Goal: Task Accomplishment & Management: Manage account settings

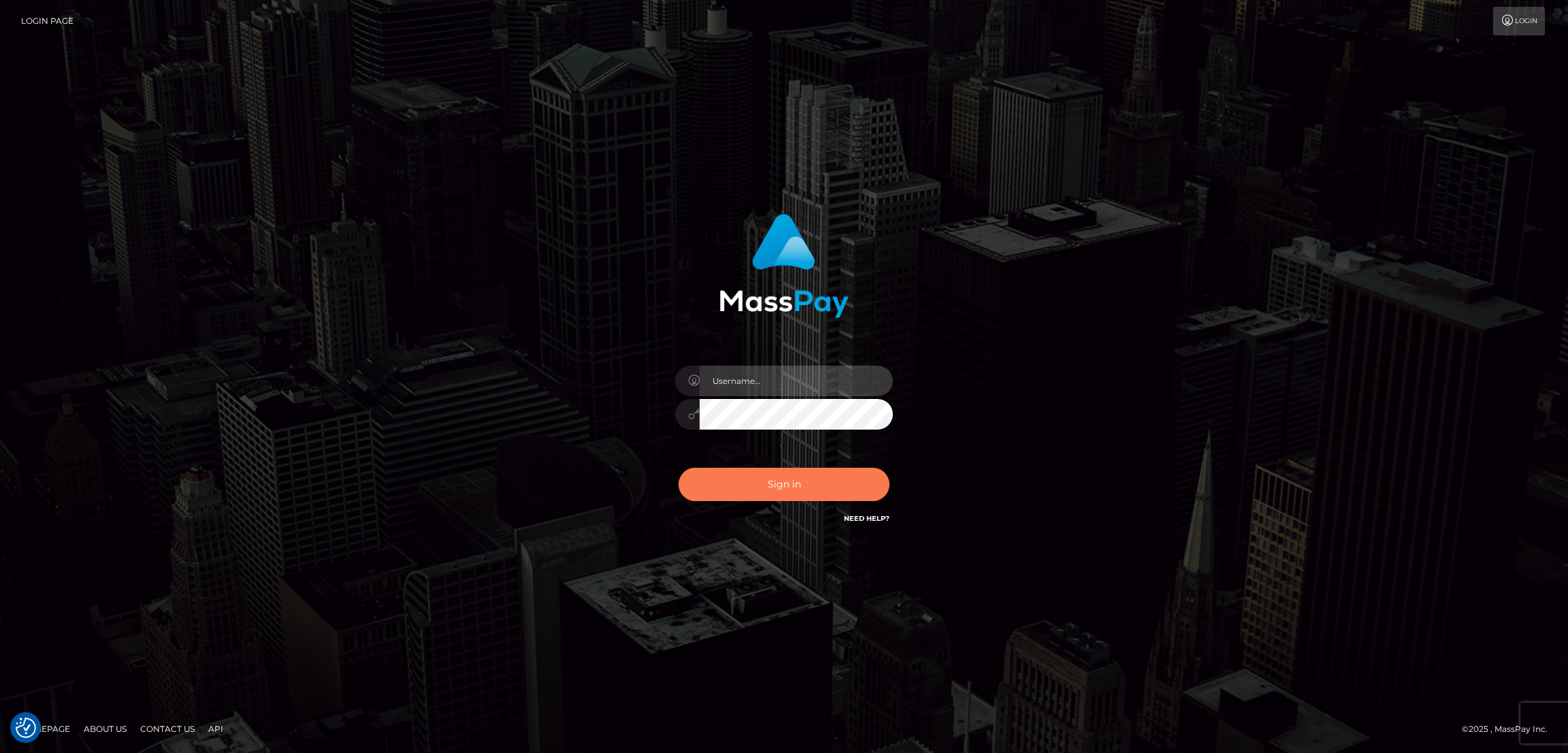
type input "alexstef"
click at [796, 478] on button "Sign in" at bounding box center [784, 484] width 211 height 33
type input "alexstef"
drag, startPoint x: 782, startPoint y: 484, endPoint x: 802, endPoint y: 486, distance: 20.1
click at [780, 484] on button "Sign in" at bounding box center [784, 484] width 211 height 33
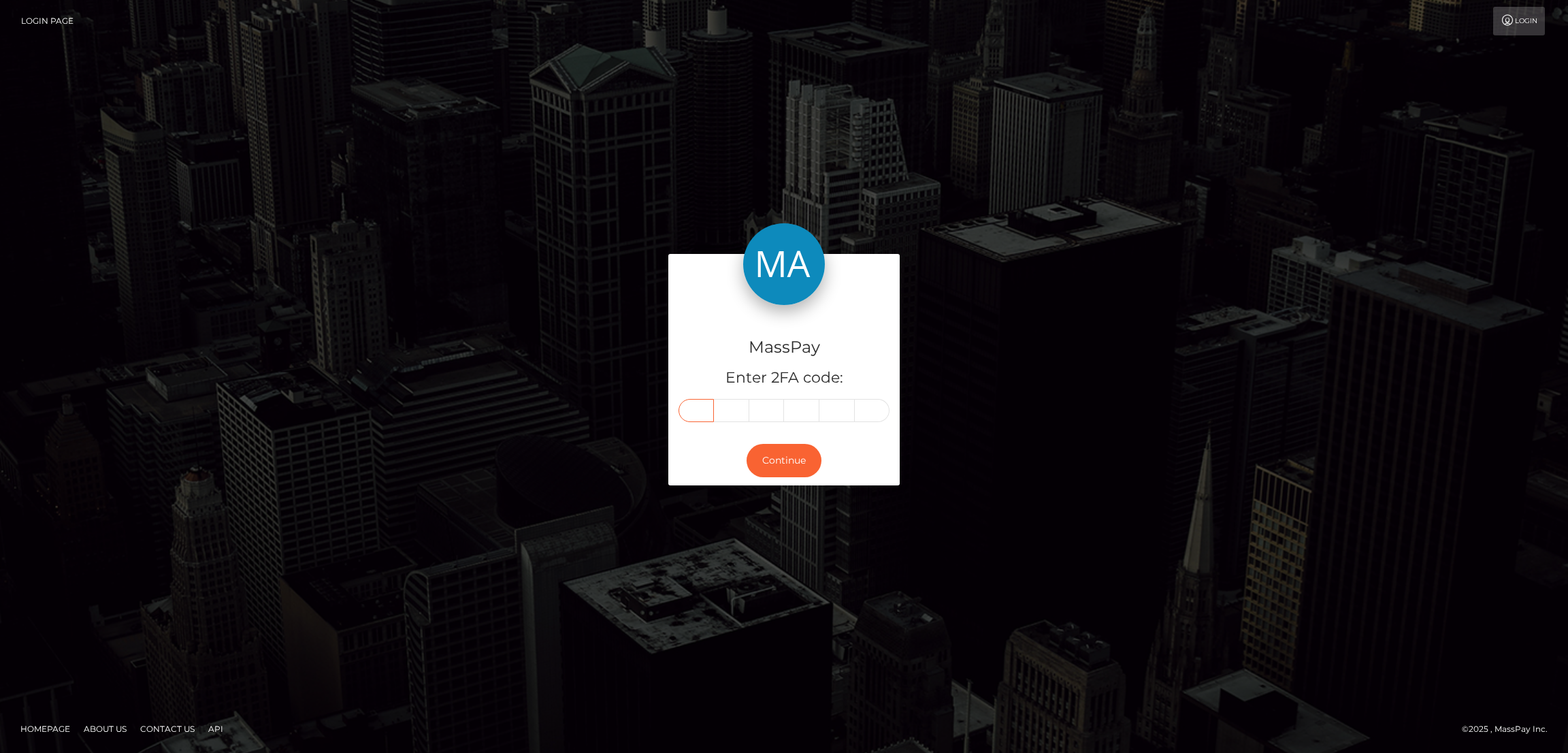
click at [687, 409] on input "text" at bounding box center [696, 411] width 36 height 23
type input "2"
type input "3"
type input "4"
type input "2"
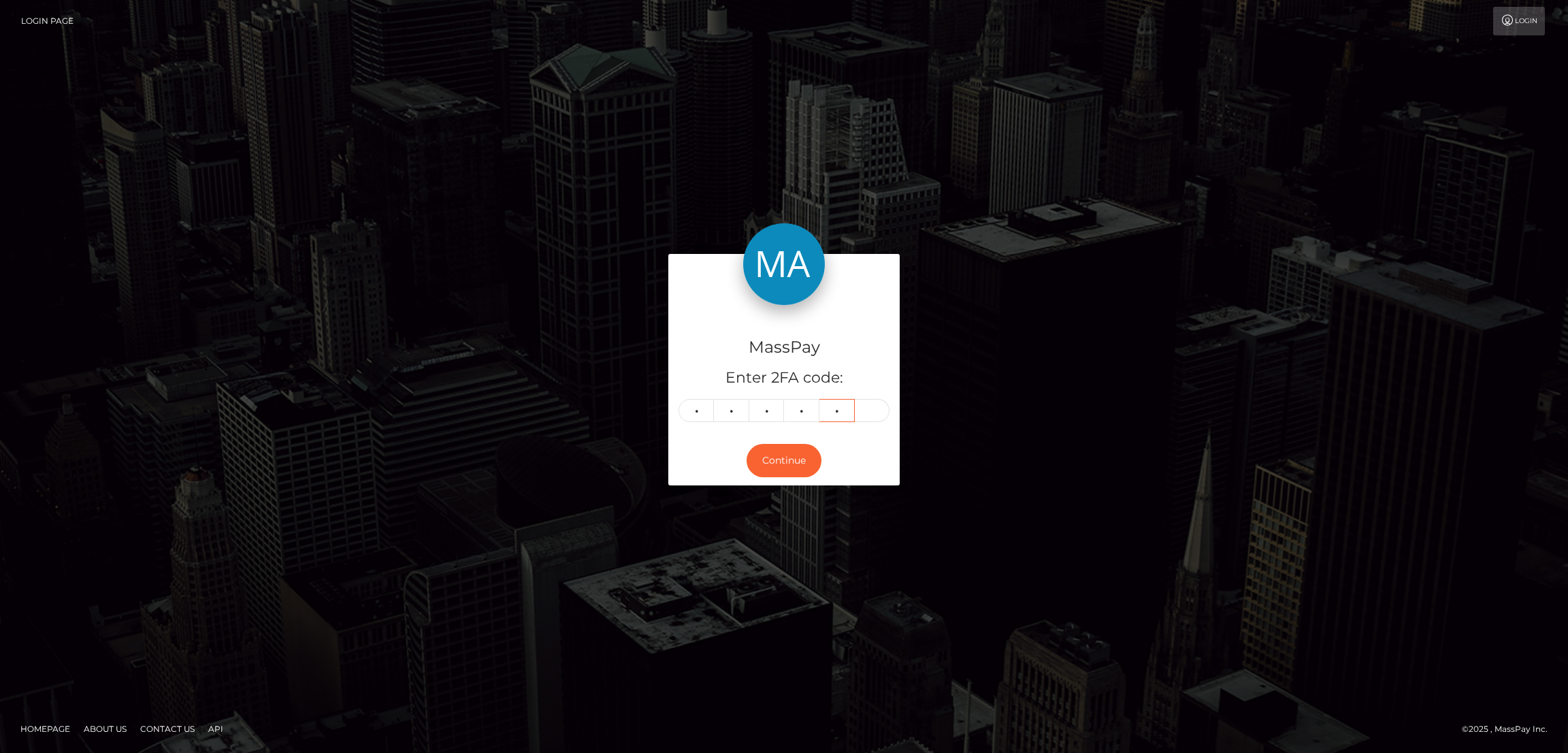
type input "3"
type input "2"
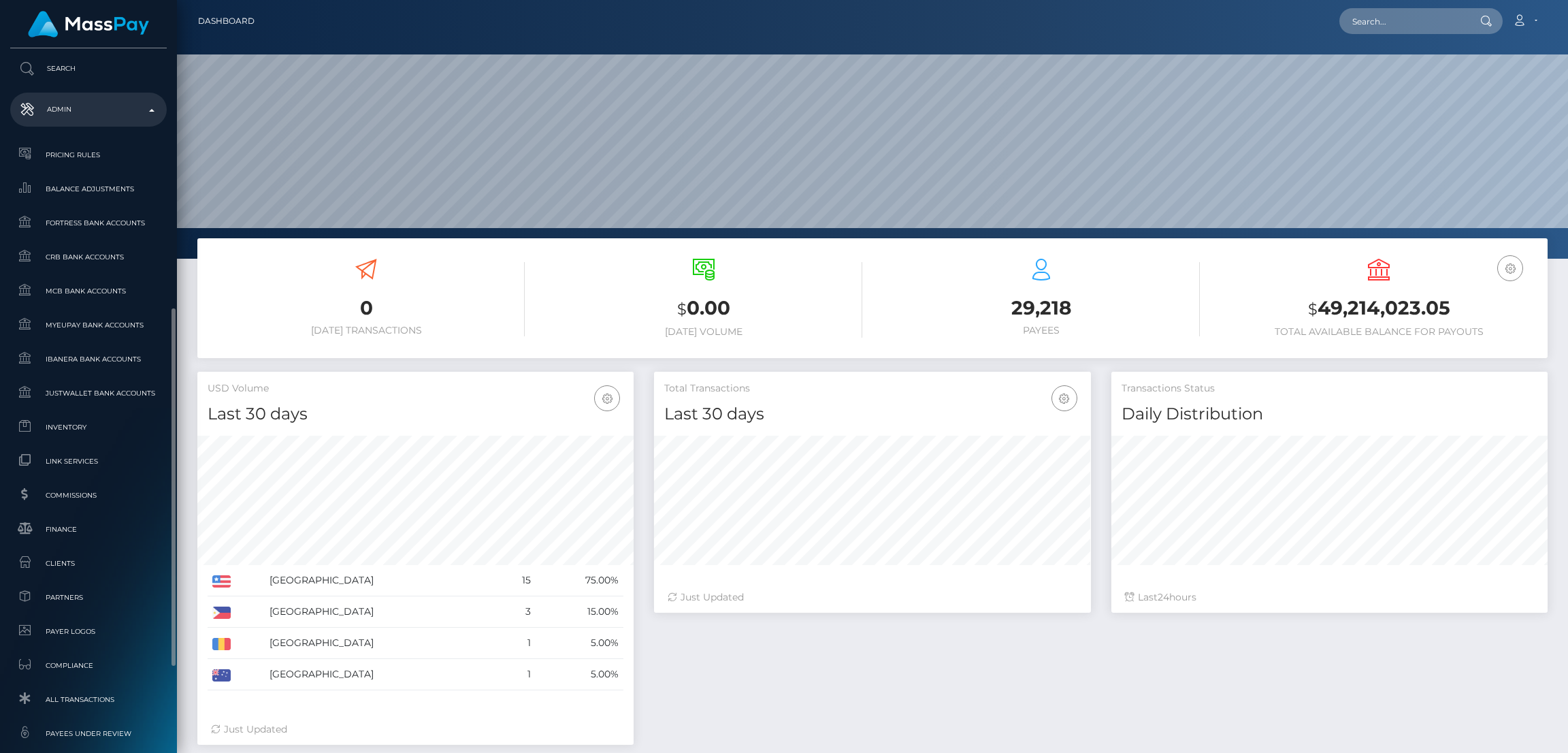
scroll to position [678, 0]
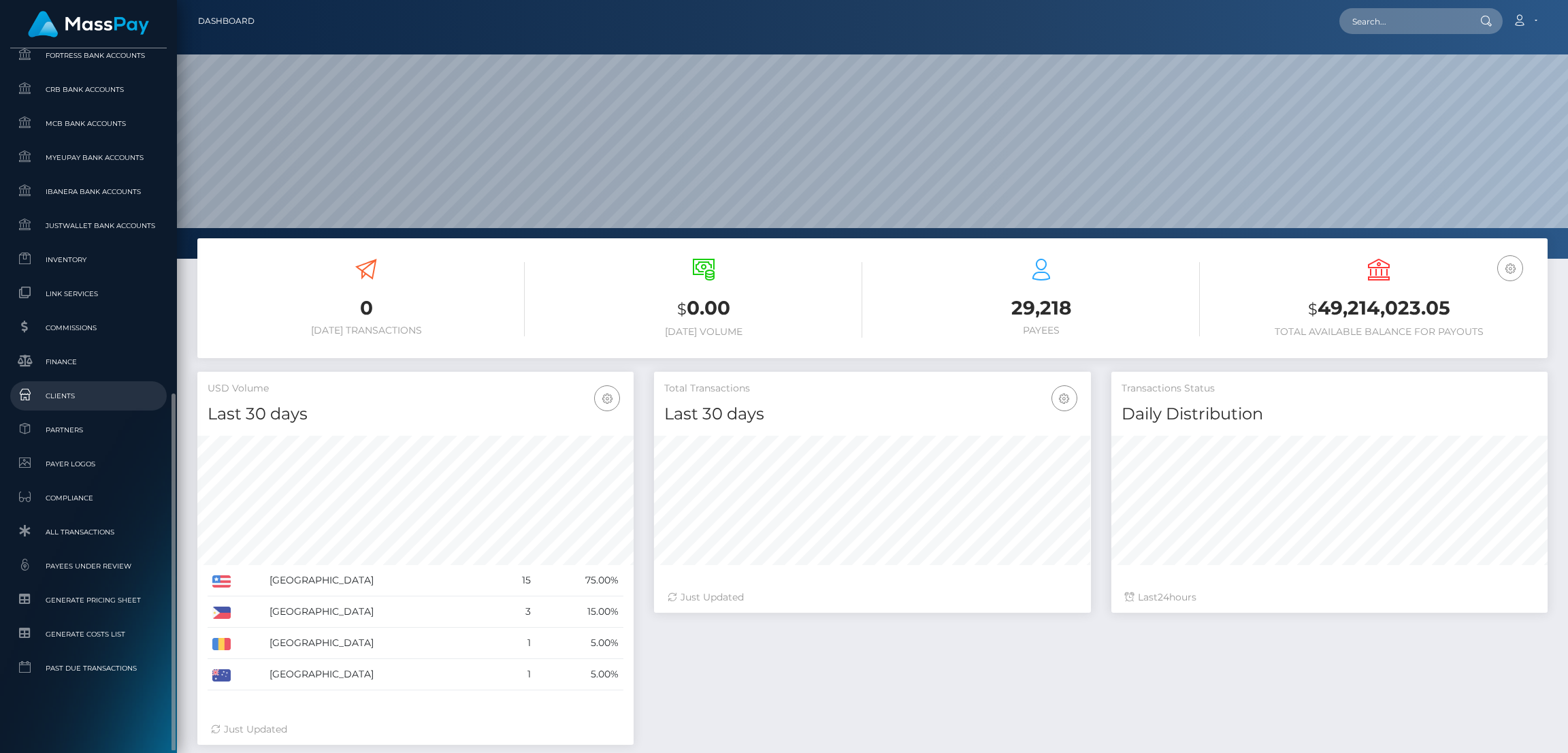
click at [104, 389] on span "Clients" at bounding box center [88, 395] width 146 height 15
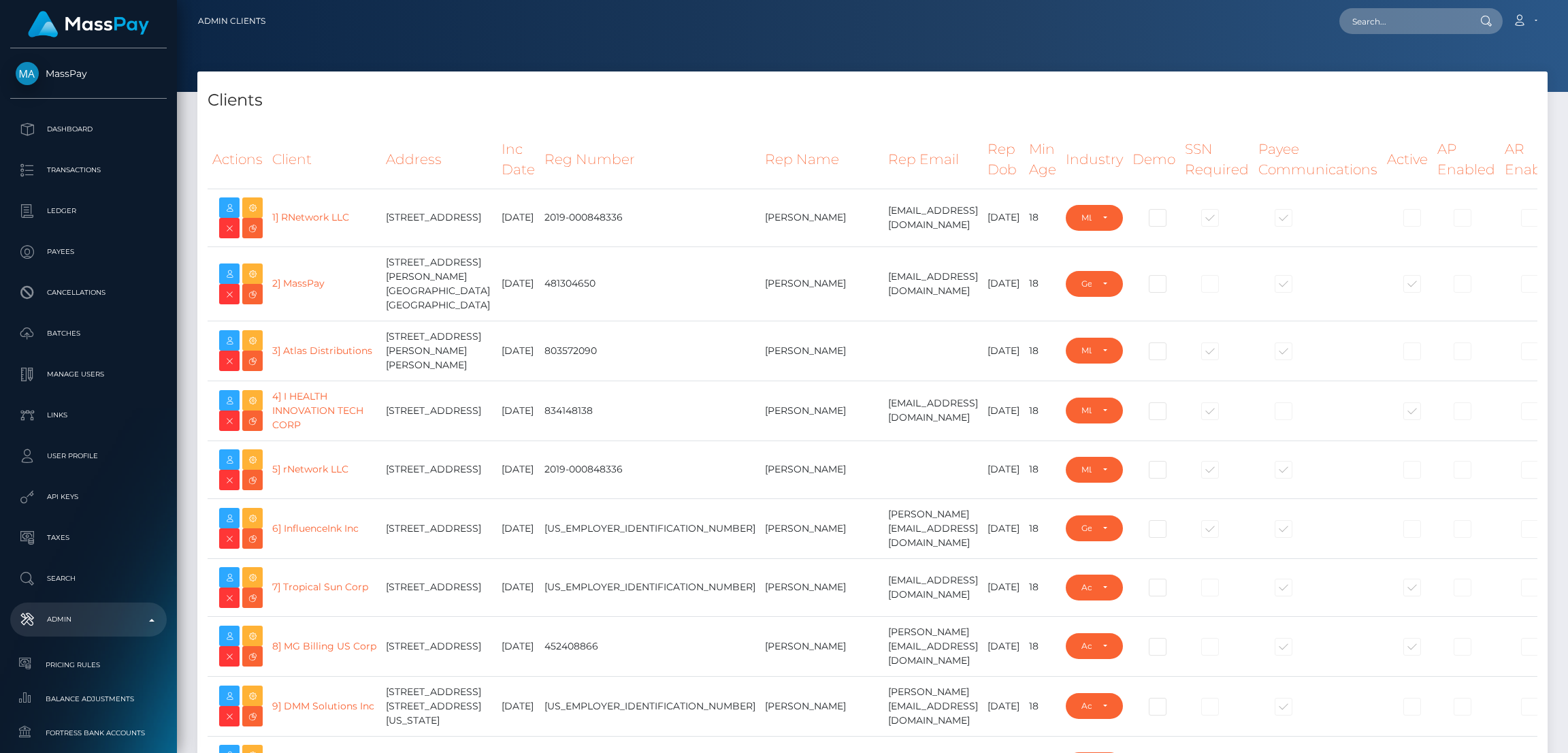
select select "223"
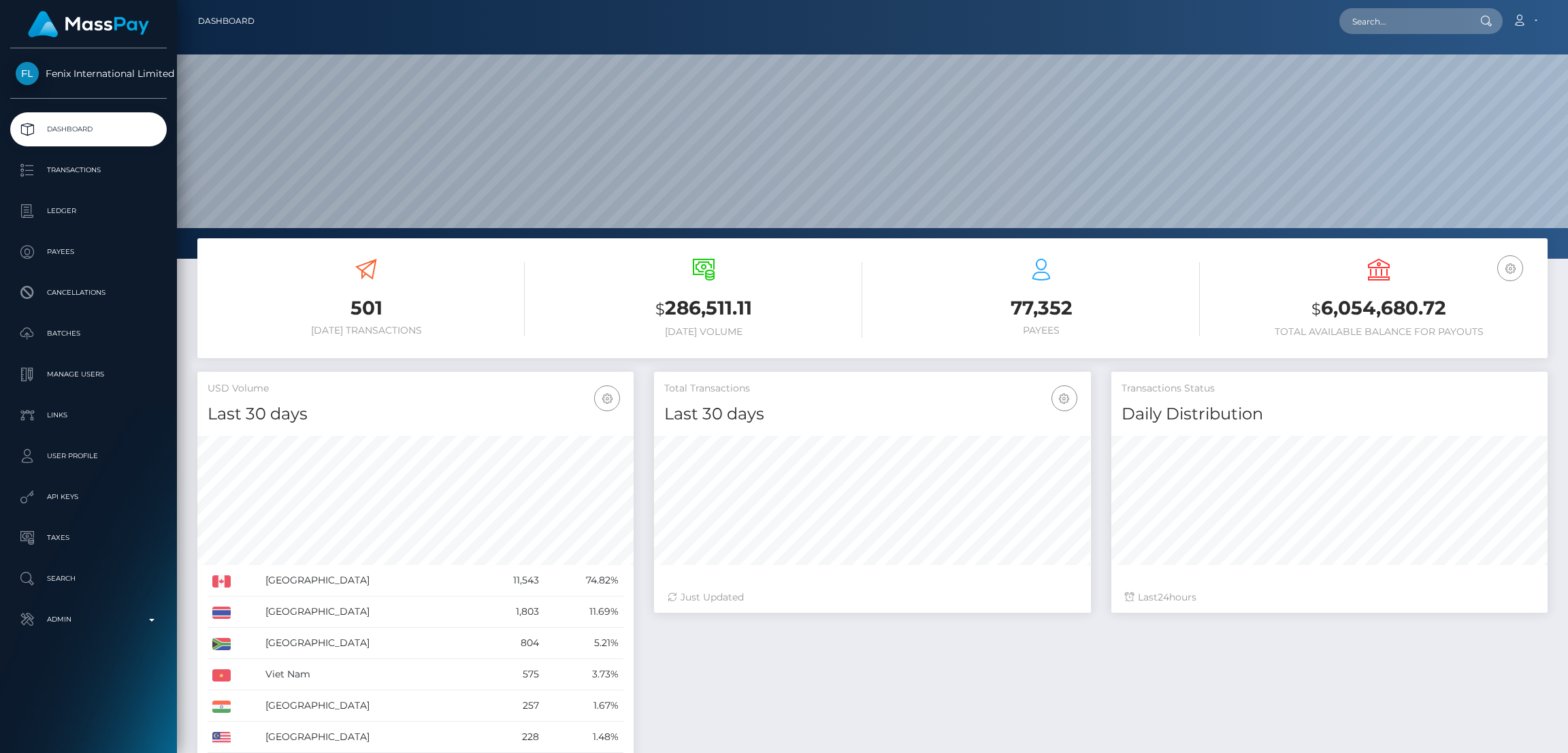
scroll to position [242, 436]
click at [97, 351] on ul "Dashboard Transactions Ledger Payees Cancellations Batches Links" at bounding box center [88, 374] width 177 height 524
click at [112, 333] on p "Batches" at bounding box center [88, 333] width 146 height 20
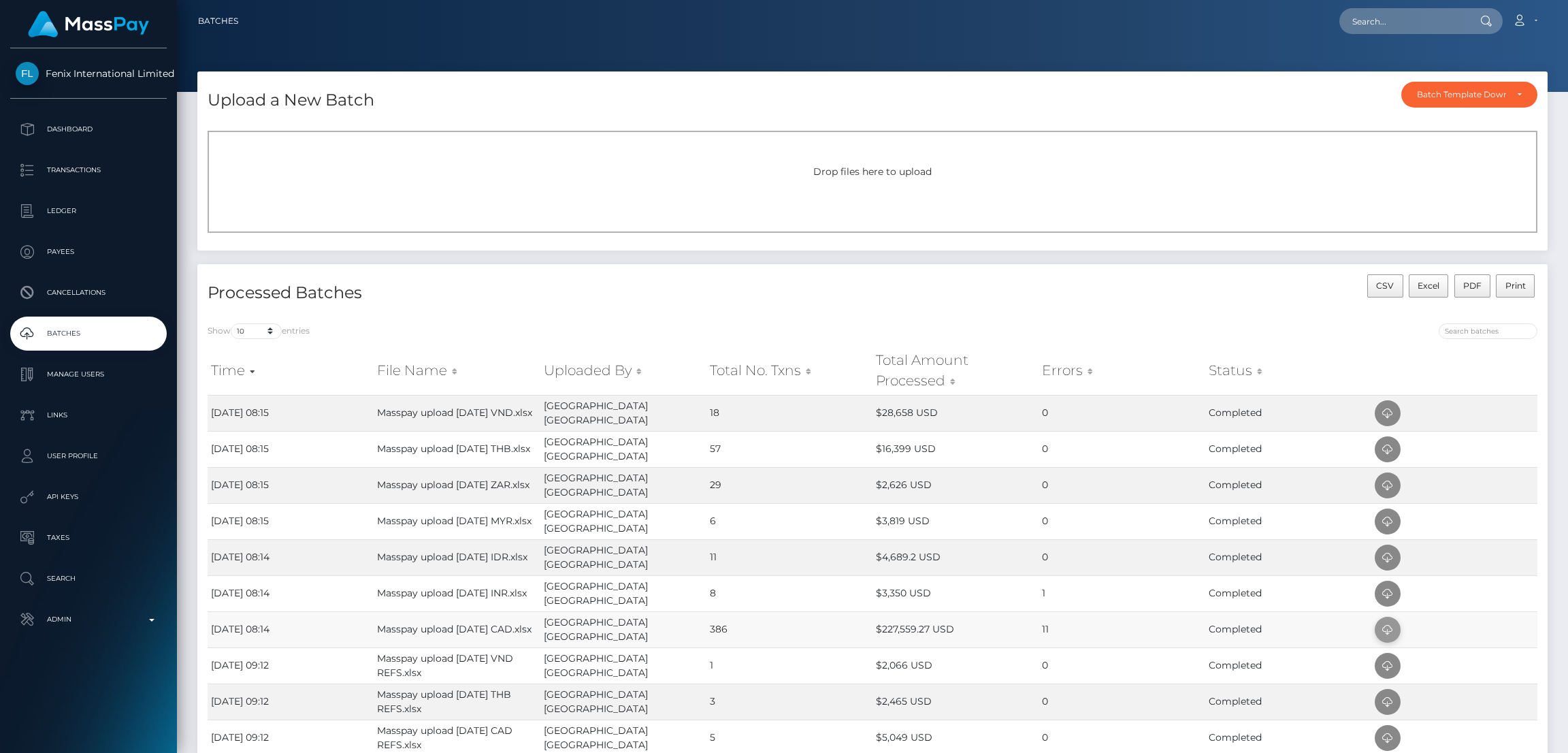
click at [1387, 634] on icon at bounding box center [1387, 630] width 16 height 17
click at [1383, 590] on icon at bounding box center [1387, 593] width 16 height 17
click at [1362, 15] on input "text" at bounding box center [1404, 21] width 128 height 26
paste input "[EMAIL_ADDRESS][DOMAIN_NAME]"
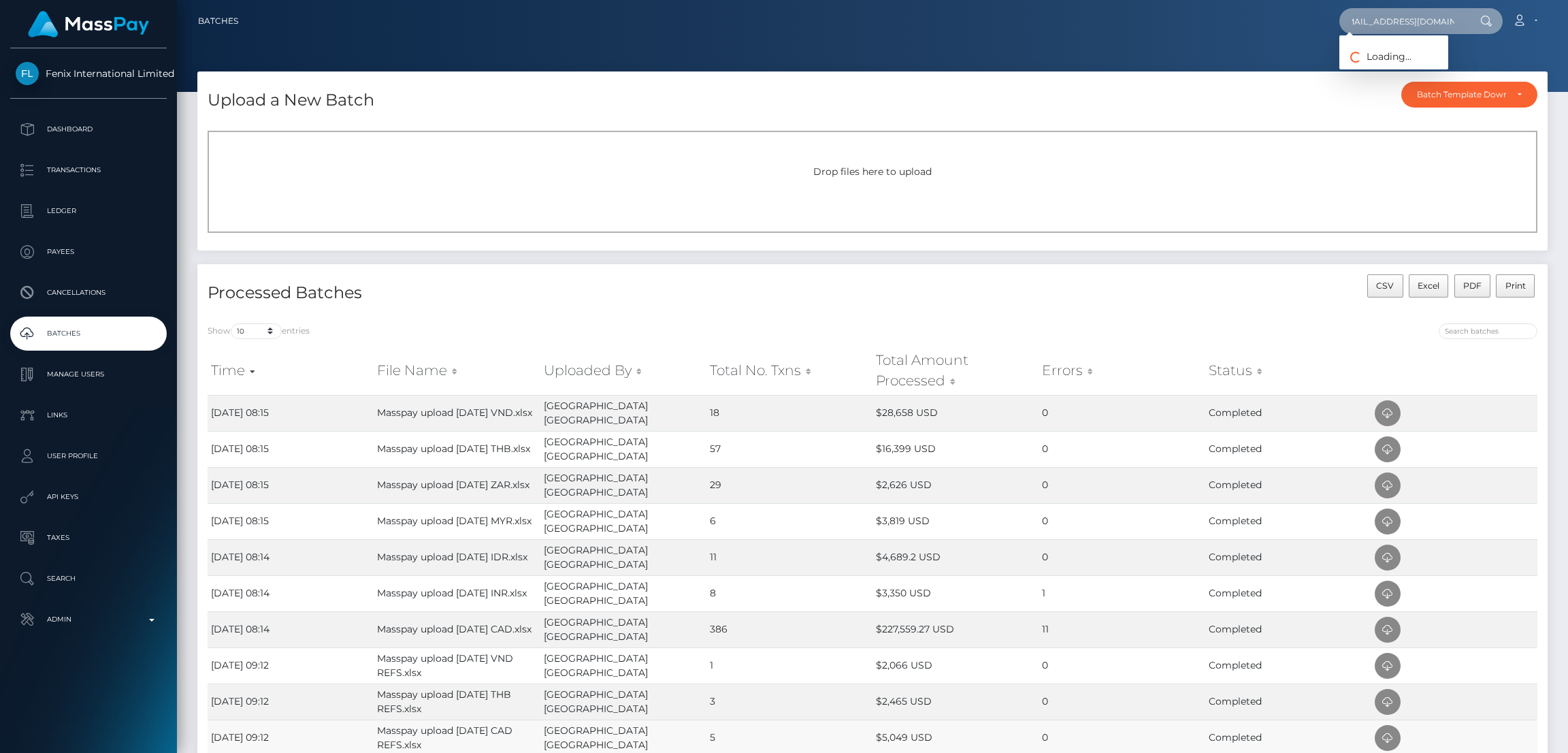
type input "[EMAIL_ADDRESS][DOMAIN_NAME]"
click at [1404, 73] on link "KESHUR NIRALI JAGDISHBHAI" at bounding box center [1410, 70] width 142 height 25
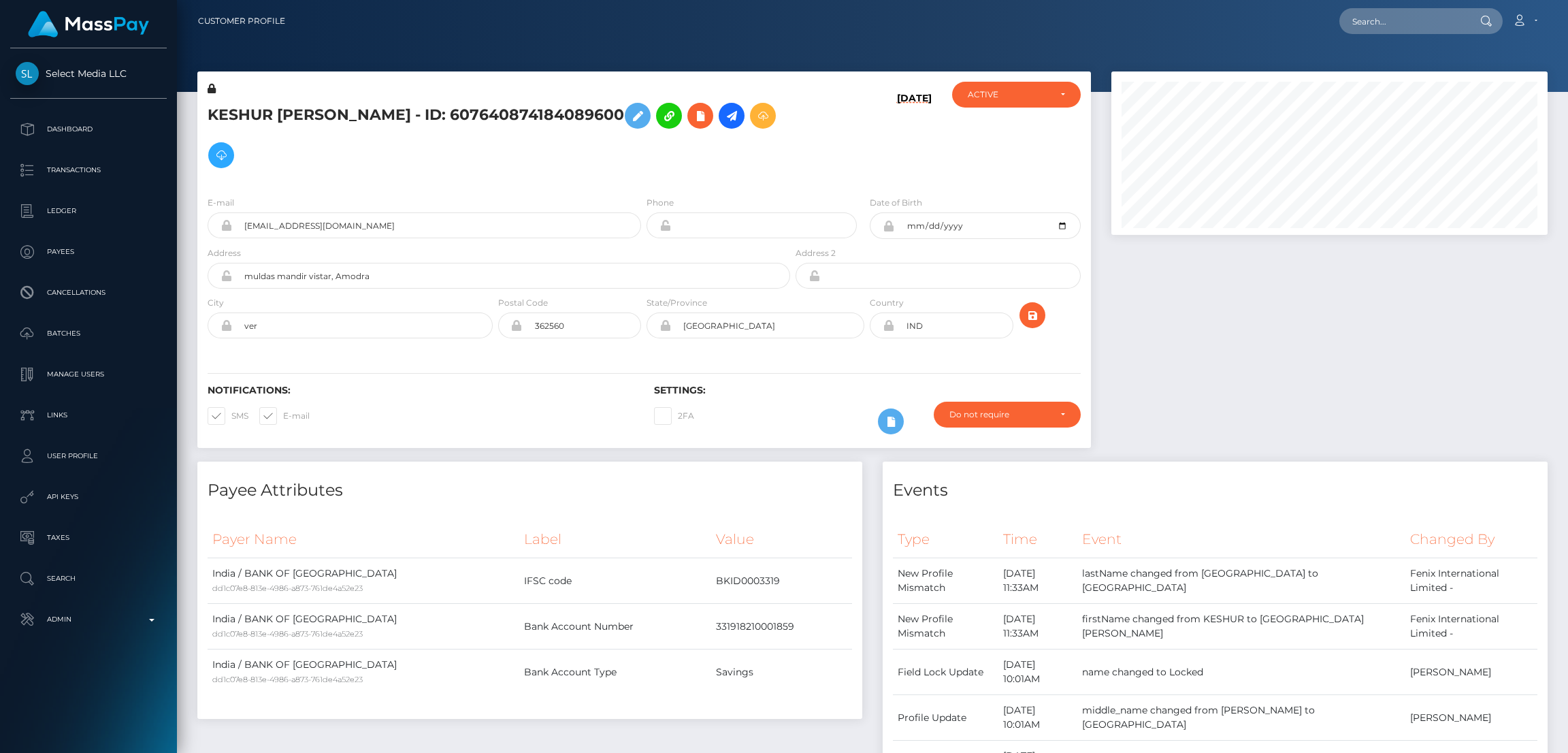
scroll to position [163, 436]
click at [646, 122] on icon at bounding box center [638, 116] width 16 height 17
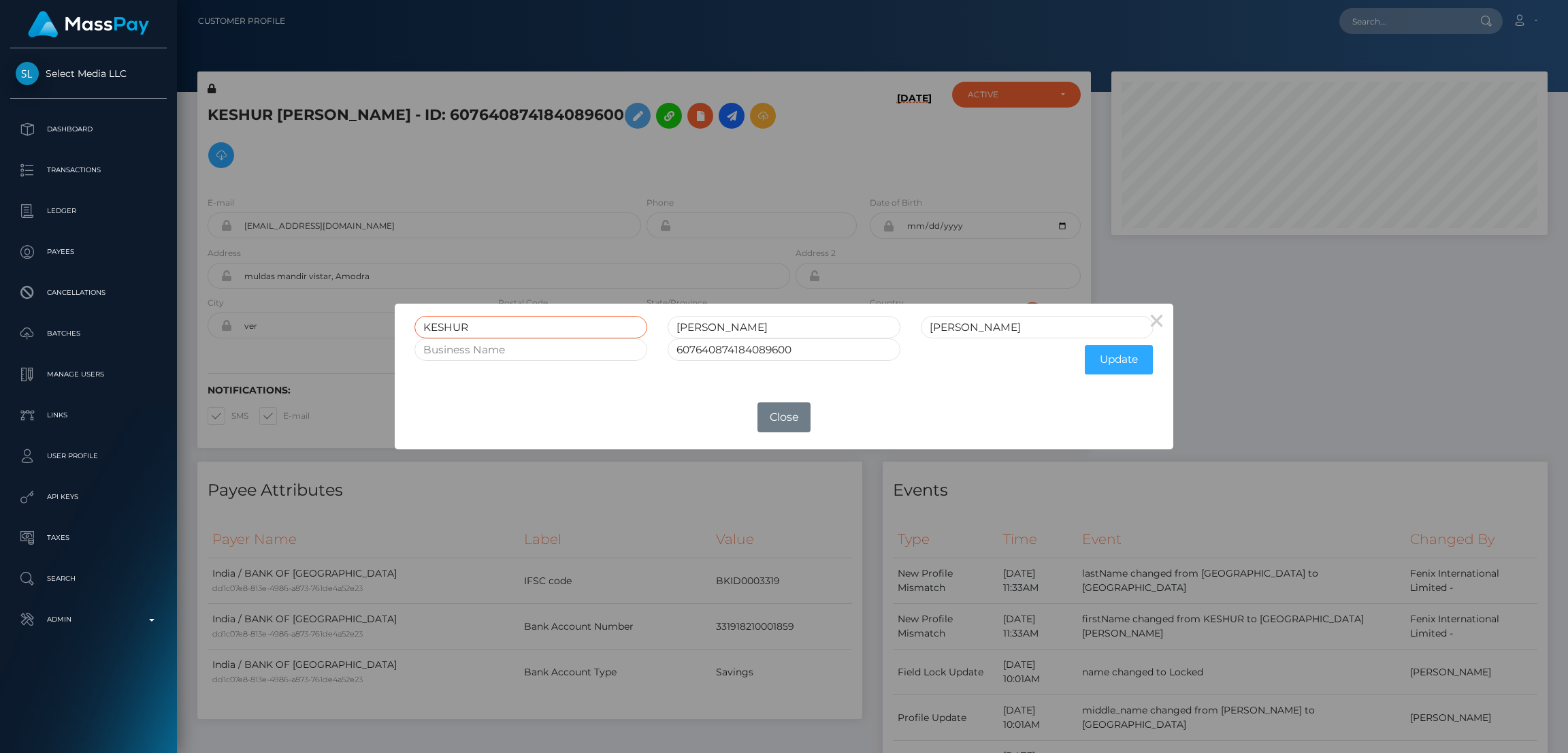
click at [529, 330] on input "KESHUR" at bounding box center [531, 327] width 233 height 23
click at [737, 321] on input "NIRALI" at bounding box center [784, 327] width 233 height 23
click at [1029, 324] on input "JAGDISHBHAI" at bounding box center [1038, 327] width 233 height 23
click at [1157, 319] on button "×" at bounding box center [1157, 320] width 32 height 32
